Goal: Task Accomplishment & Management: Use online tool/utility

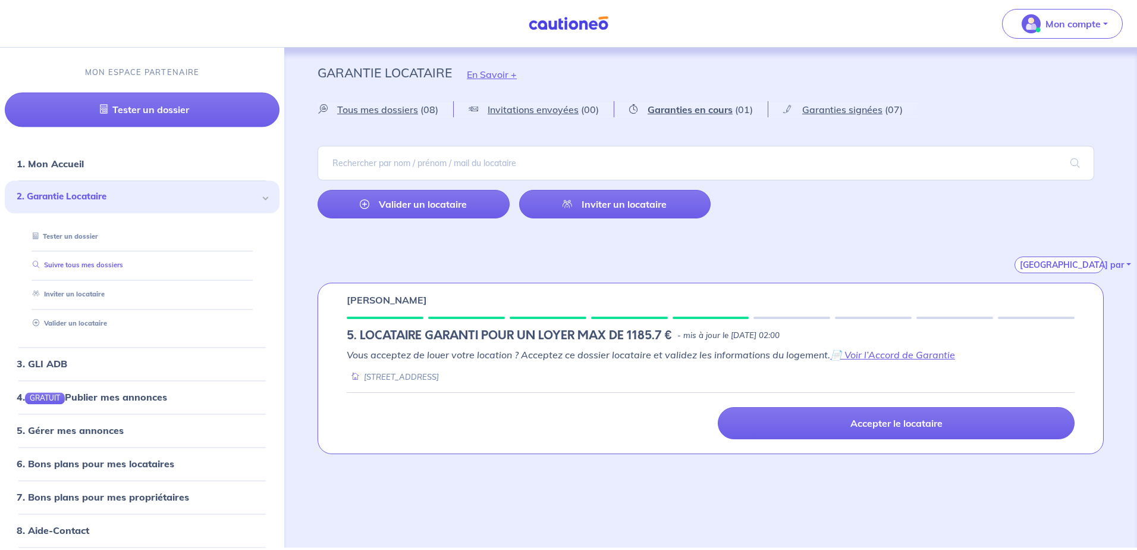
click at [77, 269] on link "Suivre tous mes dossiers" at bounding box center [75, 265] width 95 height 8
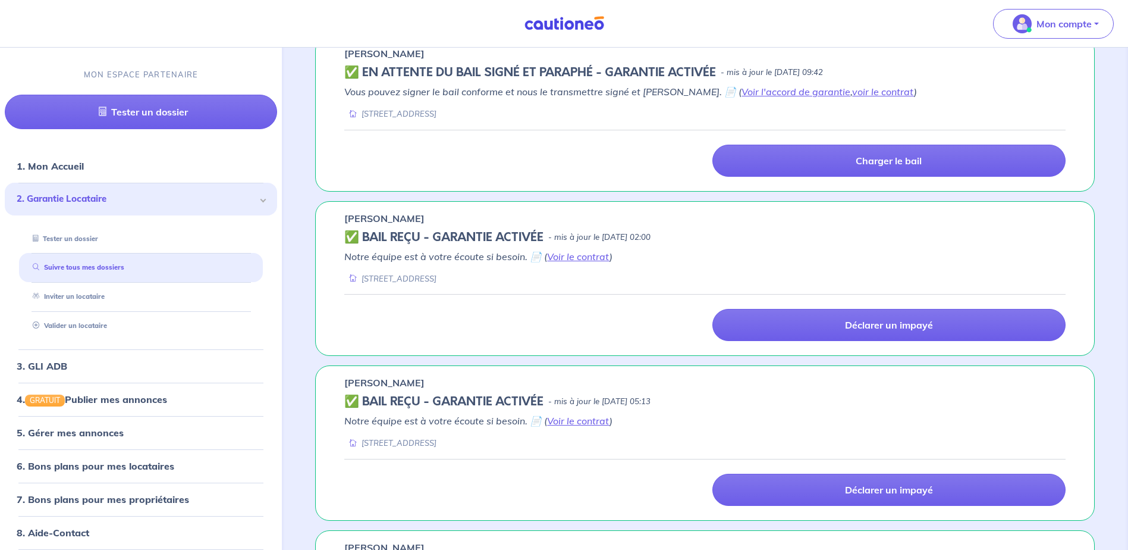
scroll to position [52, 0]
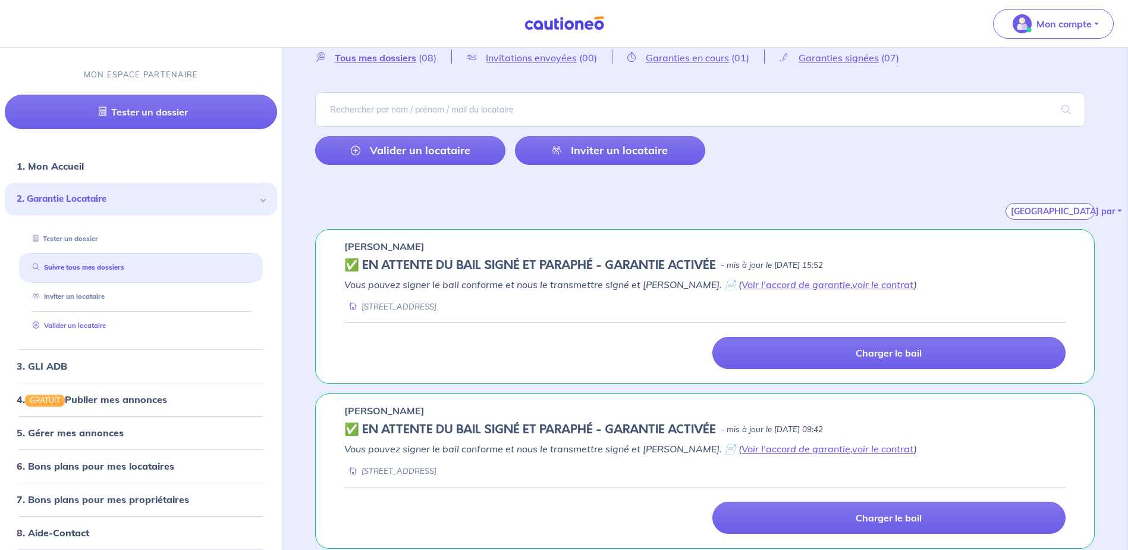
click at [44, 323] on link "Valider un locataire" at bounding box center [67, 325] width 78 height 8
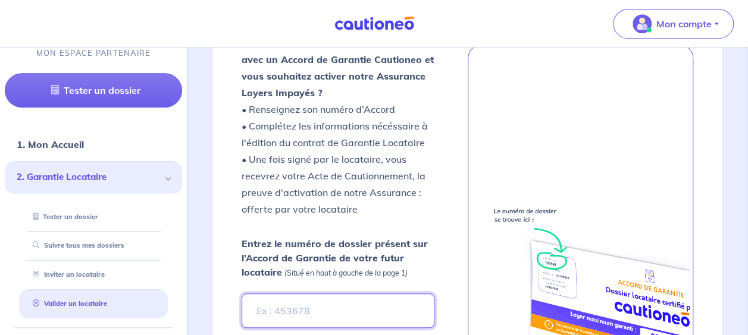
scroll to position [375, 0]
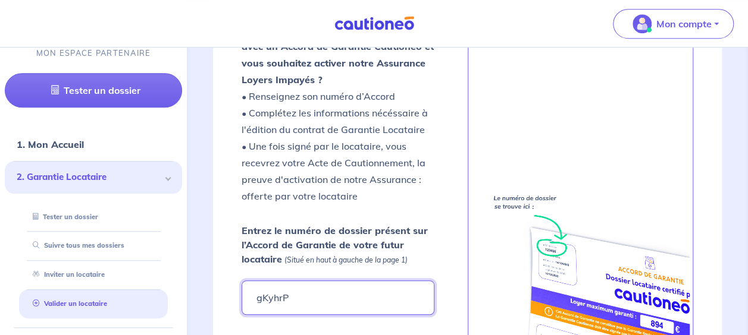
type input "gKyhrP"
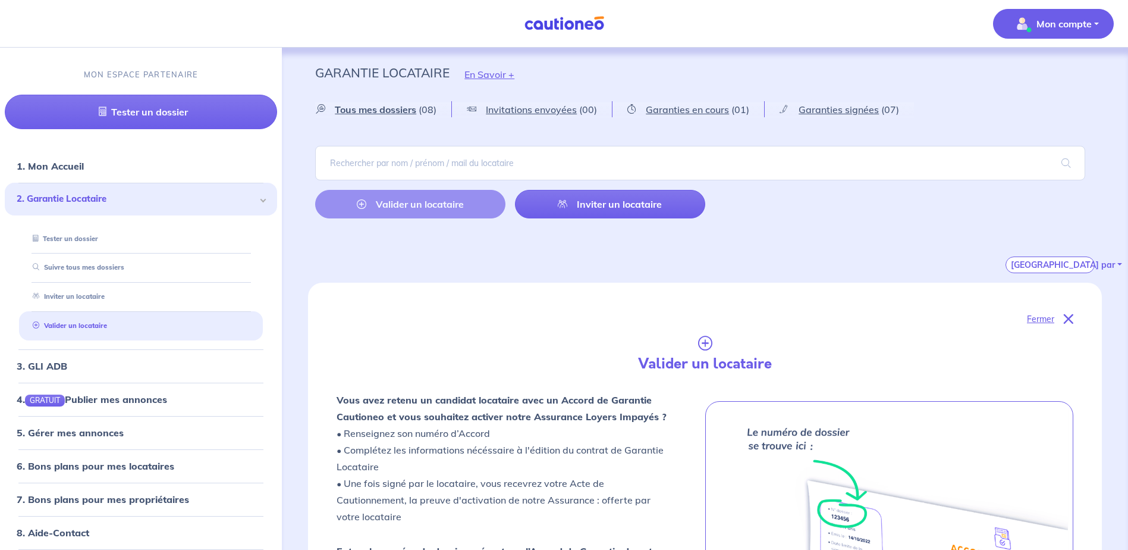
click at [756, 24] on p "Mon compte" at bounding box center [1064, 24] width 55 height 14
click at [756, 103] on link "Me déconnecter" at bounding box center [1042, 102] width 96 height 19
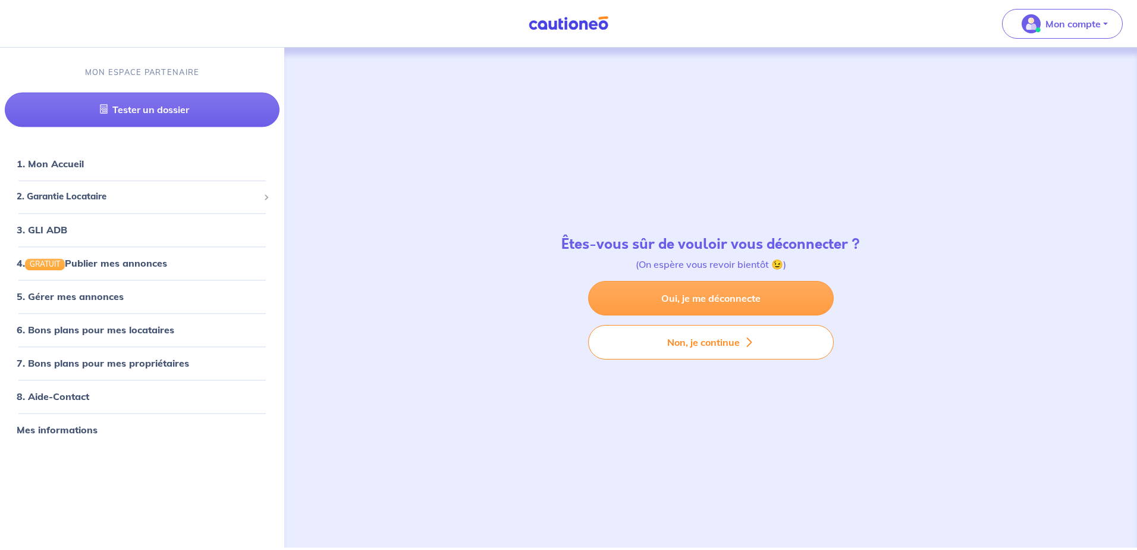
click at [708, 302] on link "Oui, je me déconnecte" at bounding box center [711, 298] width 246 height 34
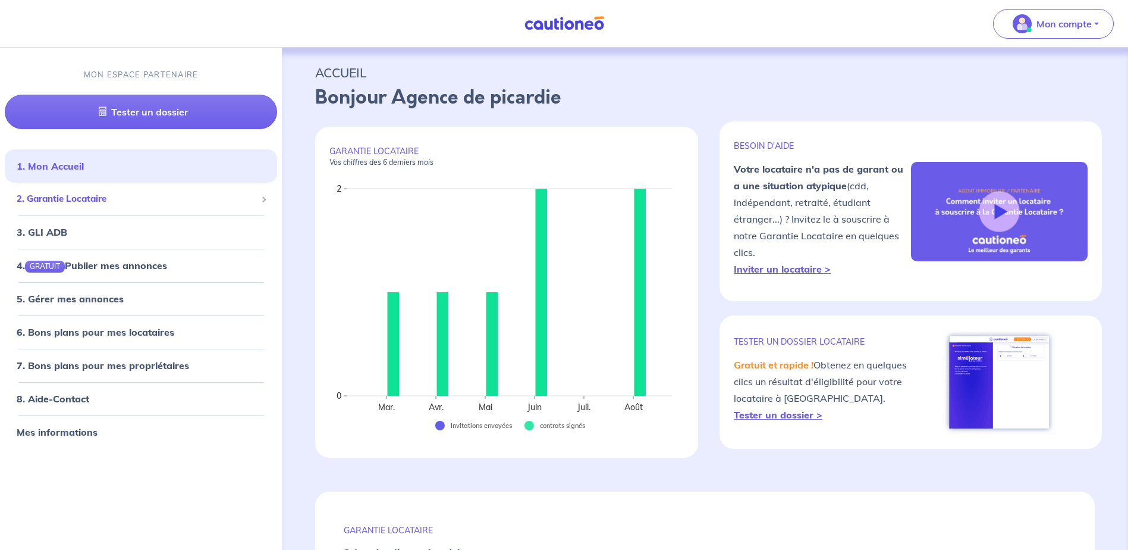
click at [73, 190] on div "2. Garantie Locataire" at bounding box center [141, 199] width 272 height 23
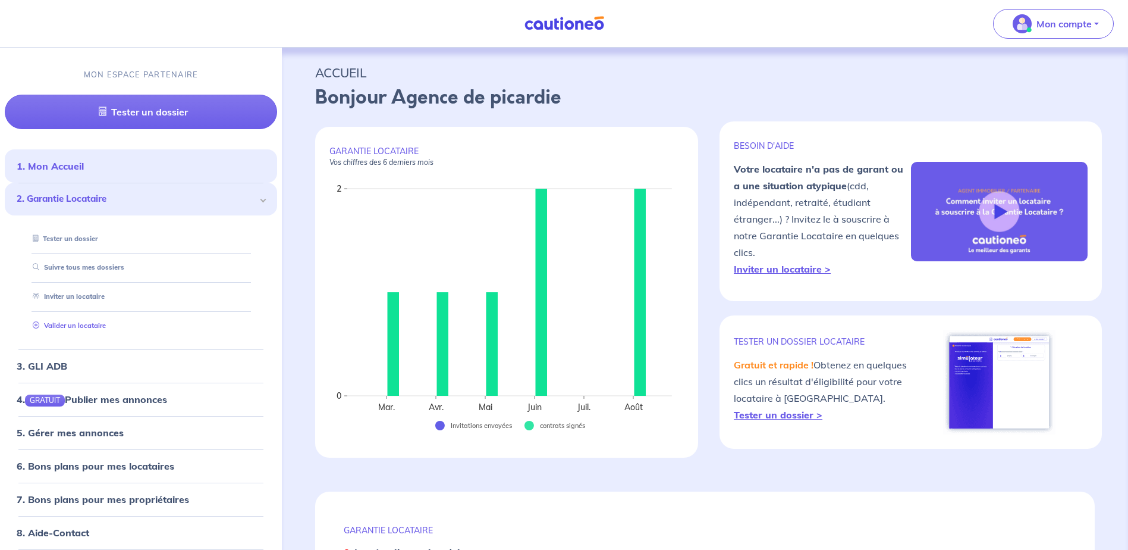
click at [79, 327] on link "Valider un locataire" at bounding box center [67, 325] width 78 height 8
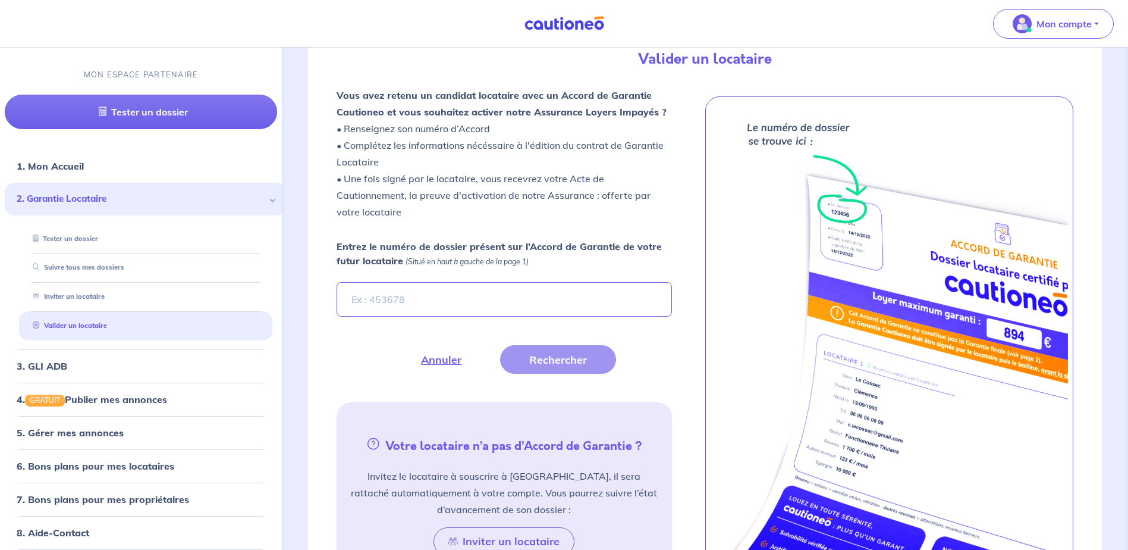
scroll to position [327, 0]
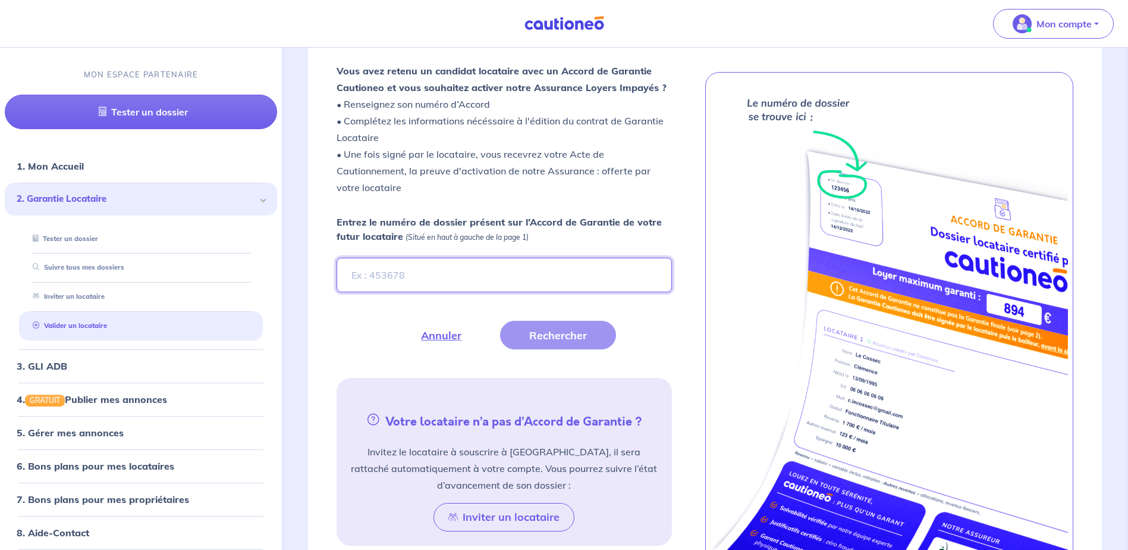
click at [399, 268] on input "Entrez le numéro de dossier présent sur l’Accord de Garantie de votre futur loc…" at bounding box center [504, 275] width 335 height 34
click at [390, 274] on input "Entrez le numéro de dossier présent sur l’Accord de Garantie de votre futur loc…" at bounding box center [504, 275] width 335 height 34
paste input "gKyhrP"
type input "gKyhrP"
click at [543, 336] on button "Rechercher" at bounding box center [558, 335] width 116 height 29
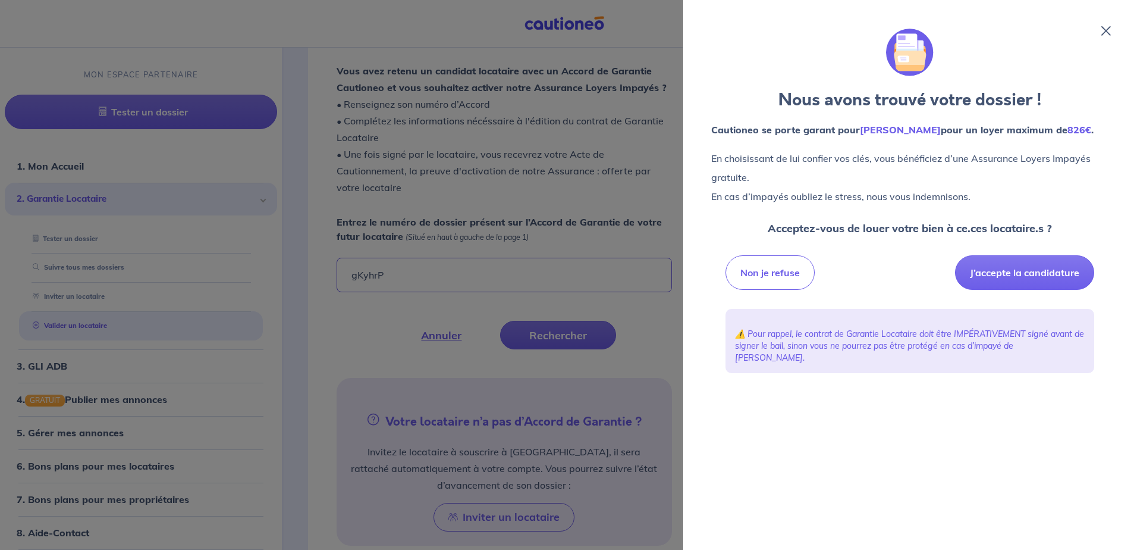
click at [1113, 28] on div "Nous avons trouvé votre dossier ! [PERSON_NAME] se porte garant pour [PERSON_NA…" at bounding box center [910, 274] width 426 height 521
click at [1111, 29] on div "Nous avons trouvé votre dossier ! [PERSON_NAME] se porte garant pour [PERSON_NA…" at bounding box center [910, 274] width 426 height 521
click at [1102, 32] on icon at bounding box center [1106, 31] width 10 height 10
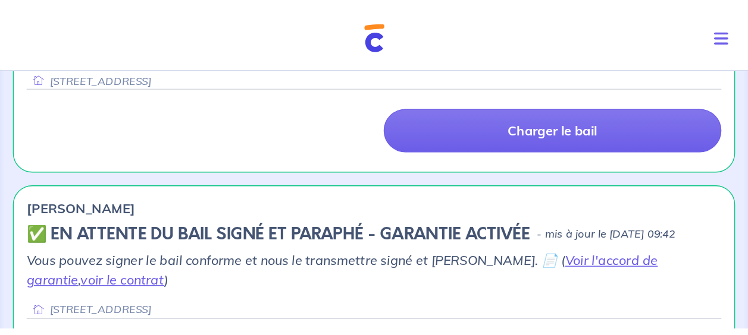
scroll to position [319, 0]
